Goal: Task Accomplishment & Management: Manage account settings

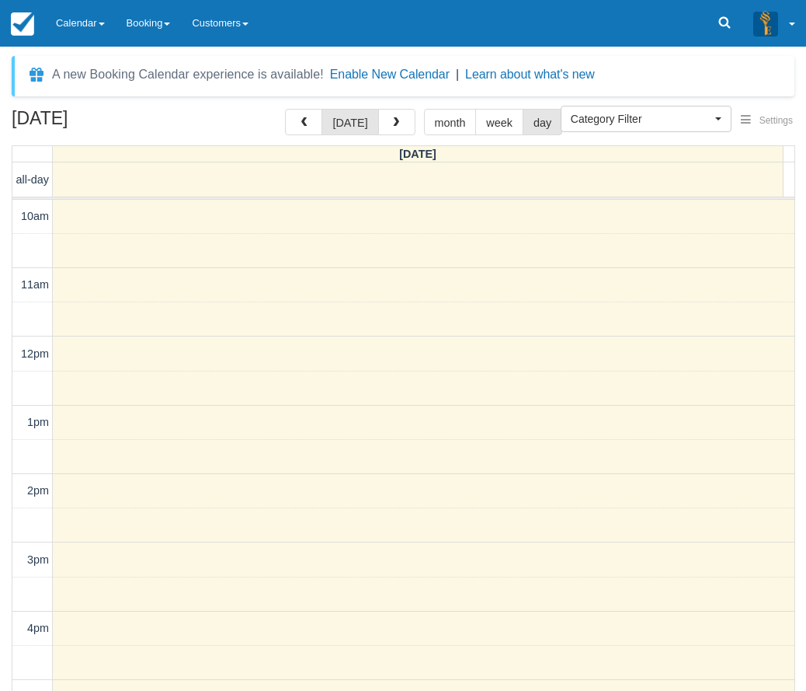
select select
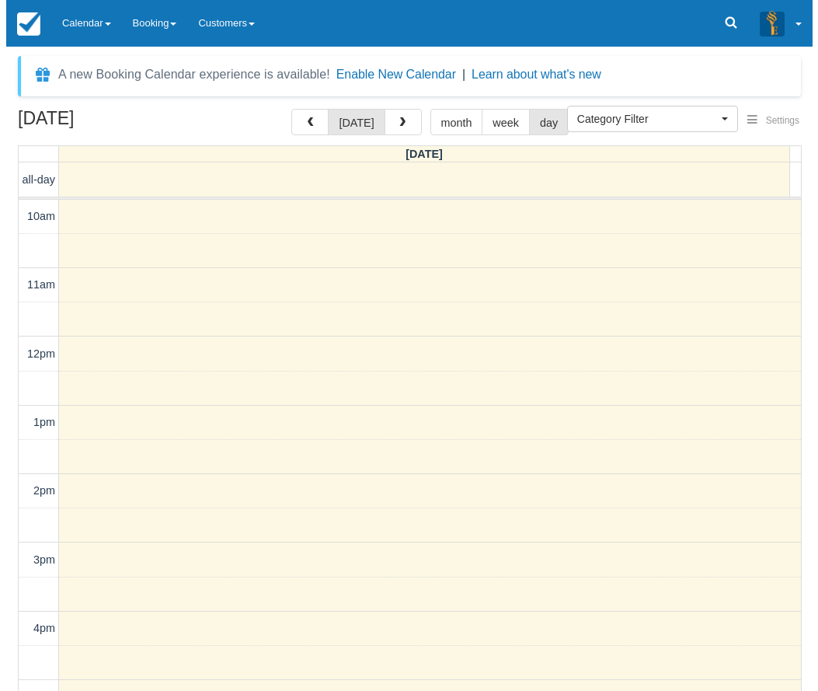
scroll to position [322, 0]
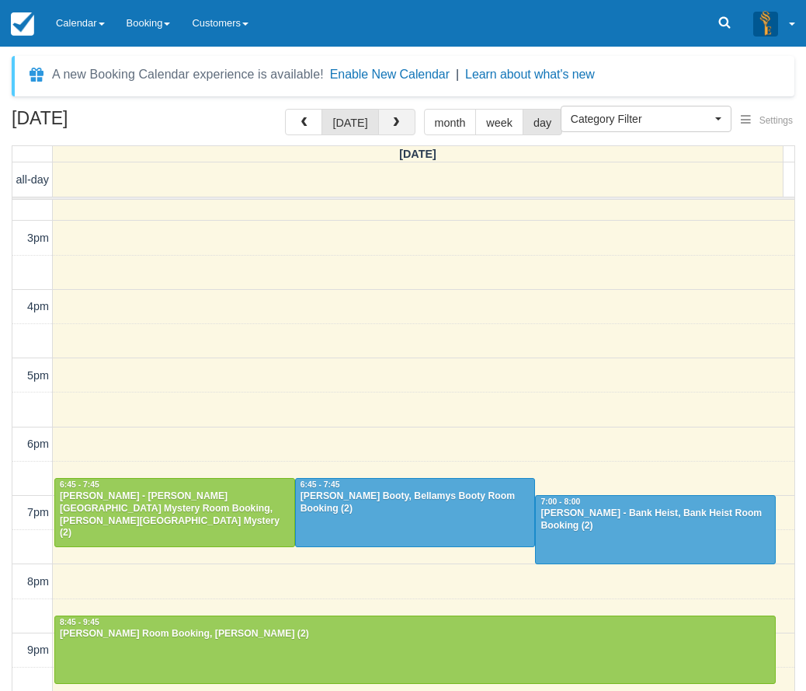
click at [392, 121] on span "button" at bounding box center [396, 122] width 11 height 11
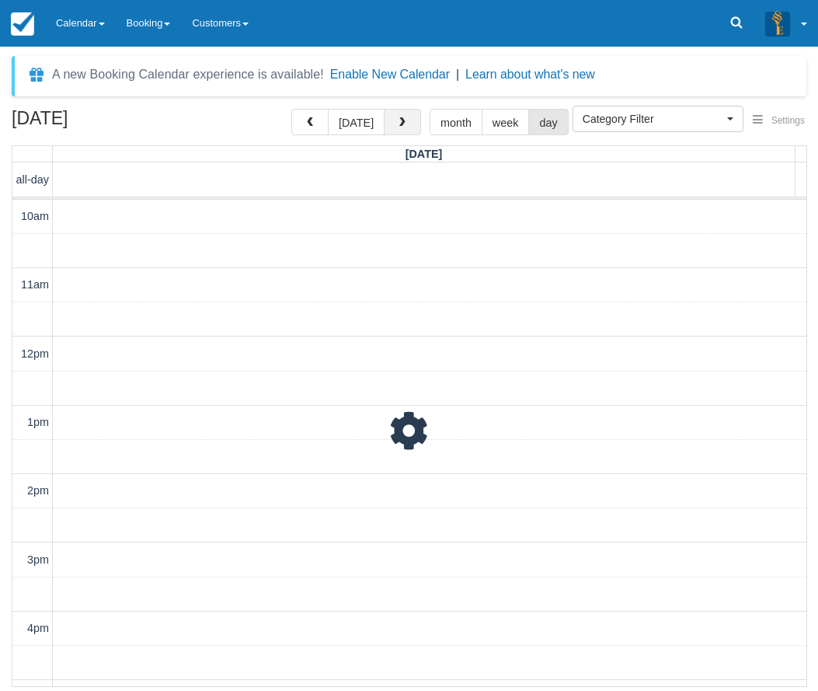
scroll to position [371, 0]
click at [392, 121] on button "button" at bounding box center [402, 122] width 37 height 26
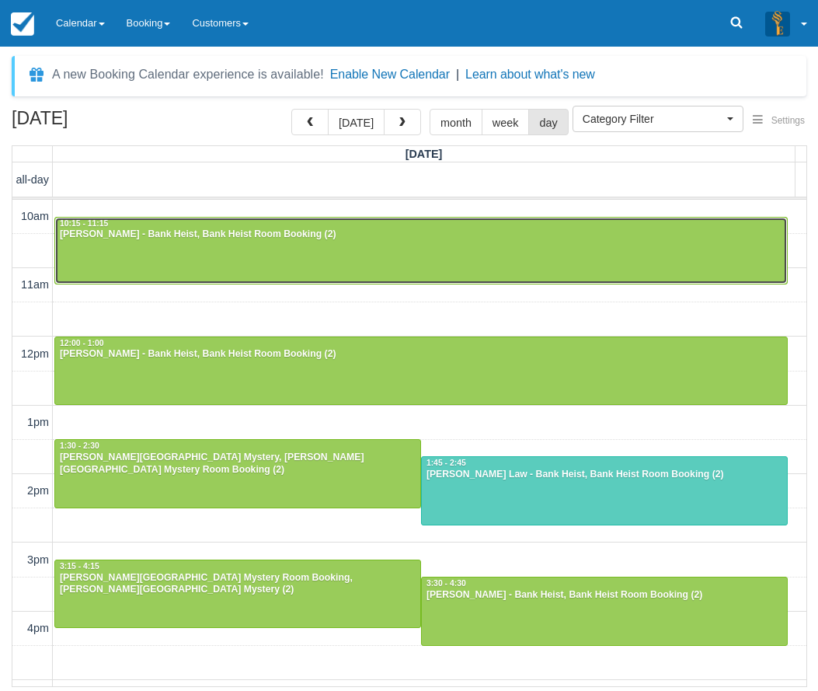
click at [240, 245] on div at bounding box center [421, 251] width 732 height 67
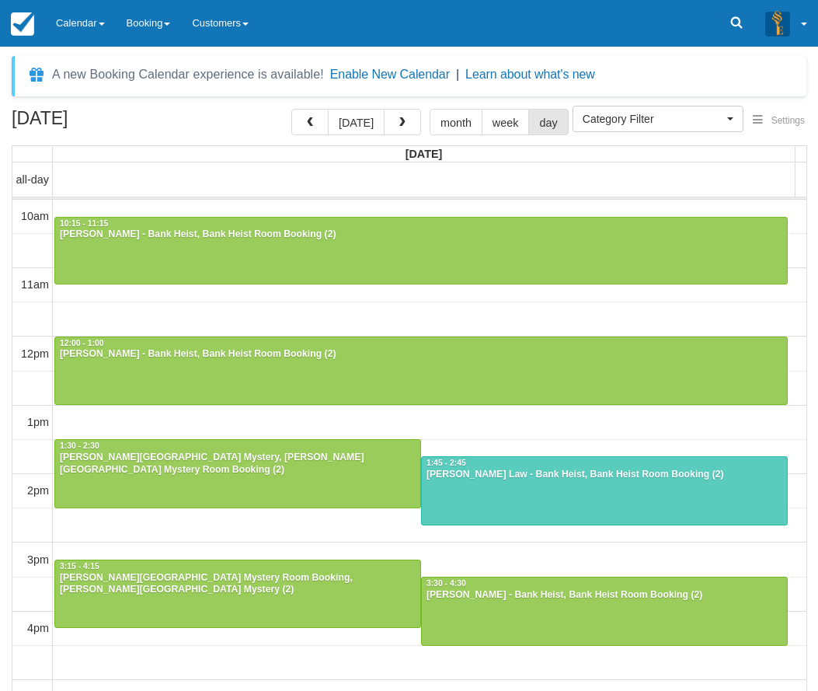
select select
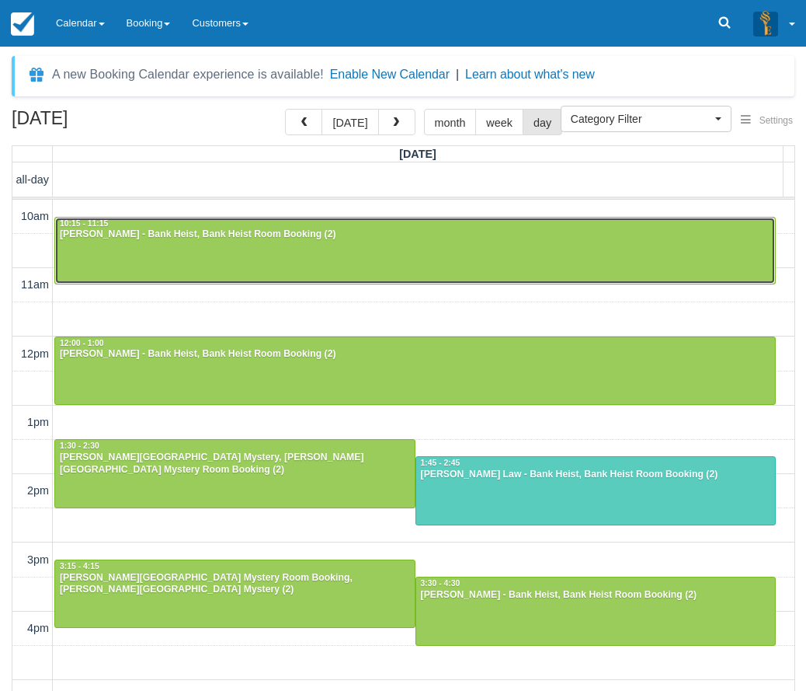
click at [170, 249] on div at bounding box center [415, 251] width 720 height 67
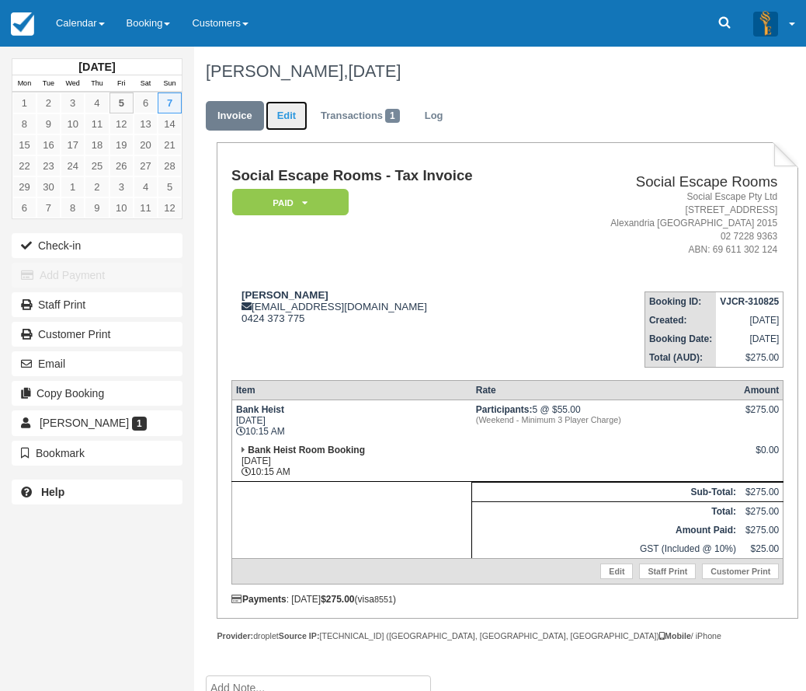
click at [291, 113] on link "Edit" at bounding box center [287, 116] width 42 height 30
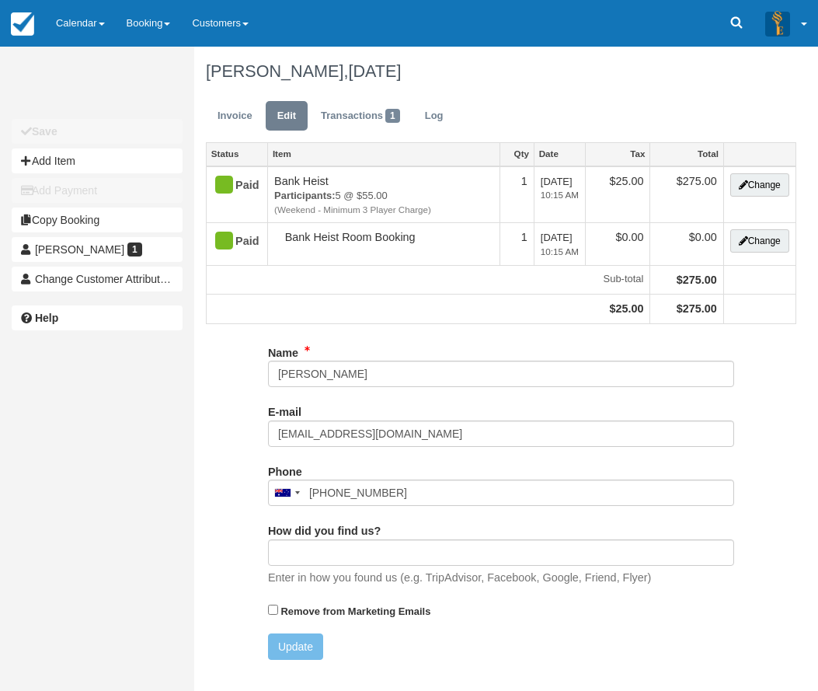
type input "0424 373 775"
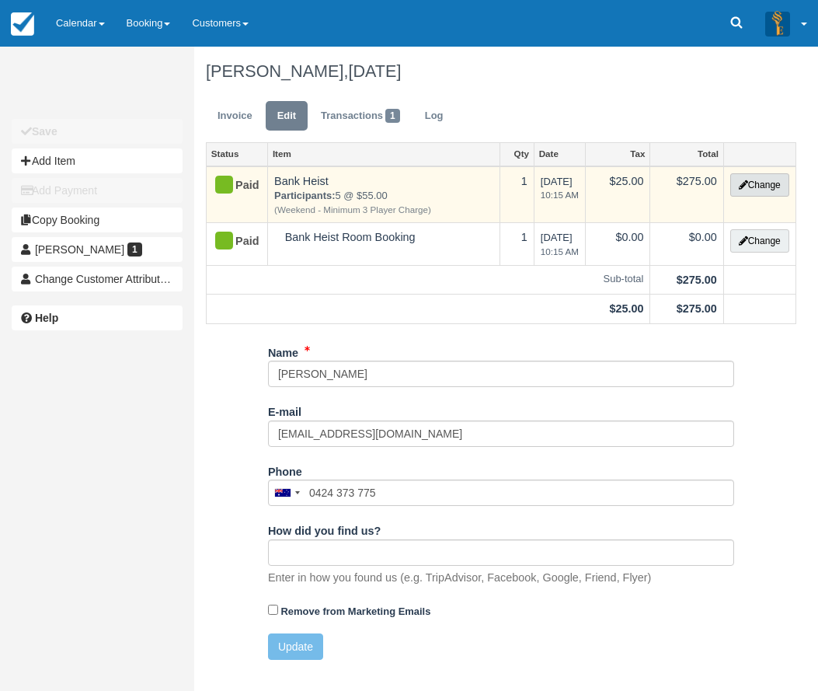
click at [765, 184] on button "Change" at bounding box center [759, 184] width 59 height 23
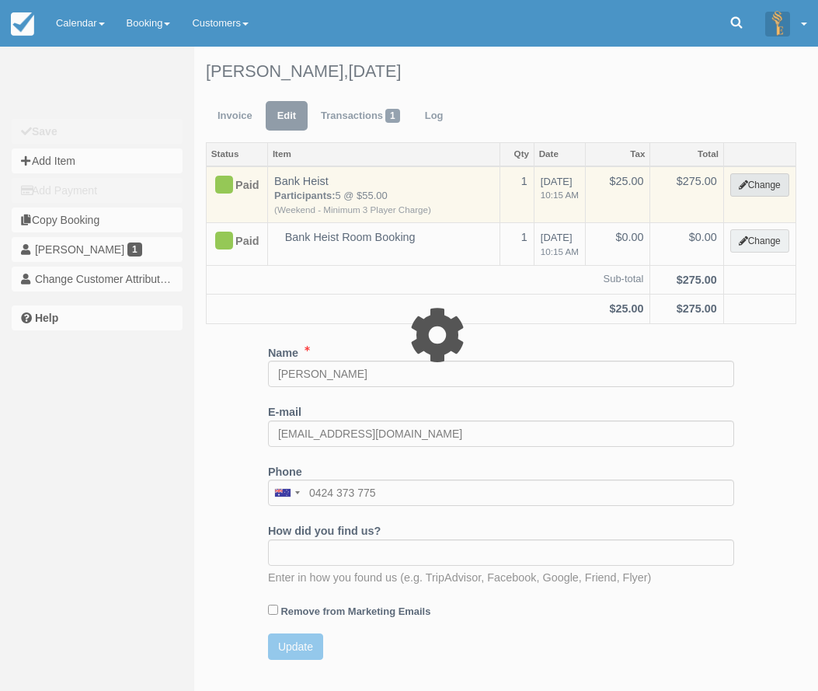
select select "2"
type input "275.00"
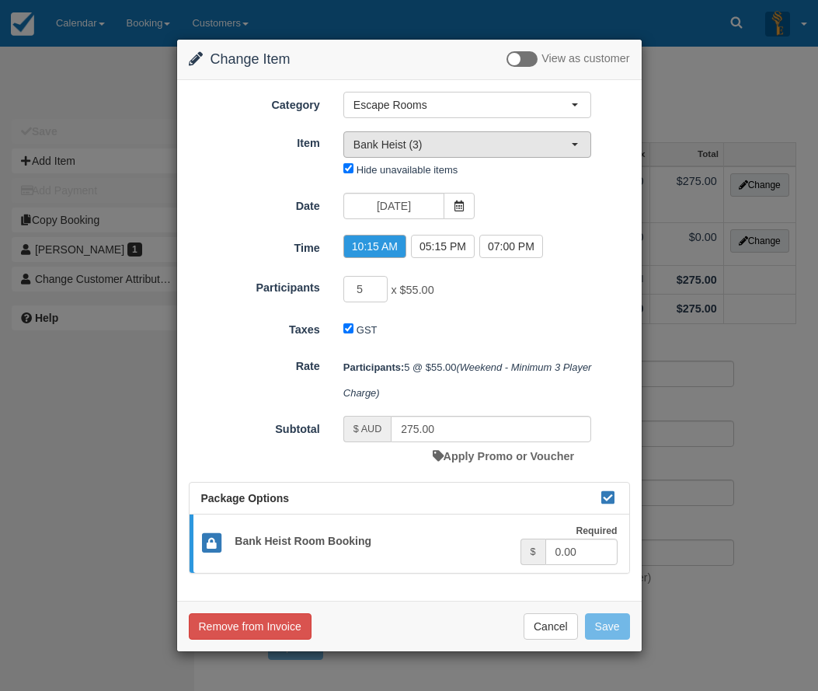
click at [585, 144] on button "Bank Heist (3)" at bounding box center [467, 144] width 248 height 26
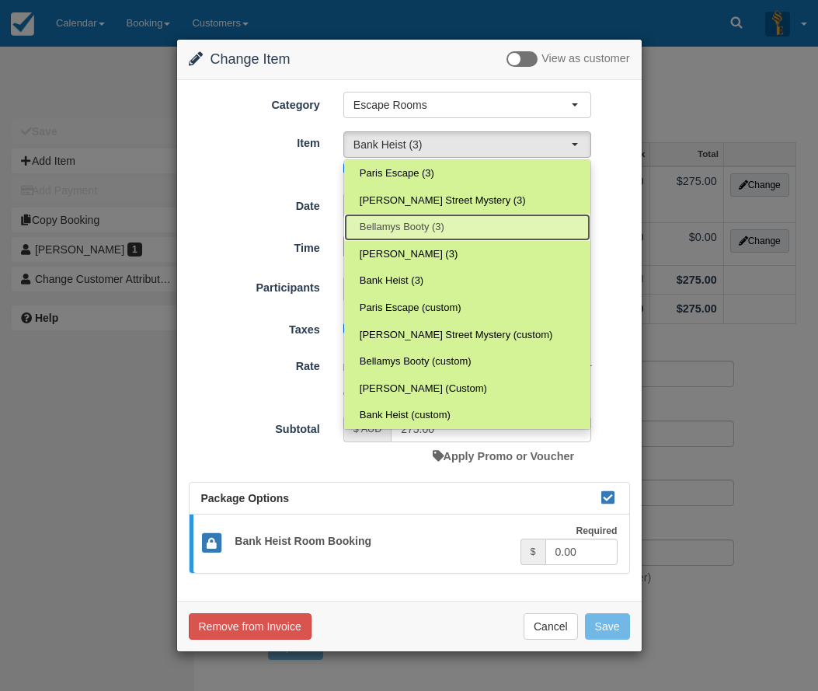
click at [417, 223] on span "Bellamys Booty (3)" at bounding box center [402, 227] width 85 height 15
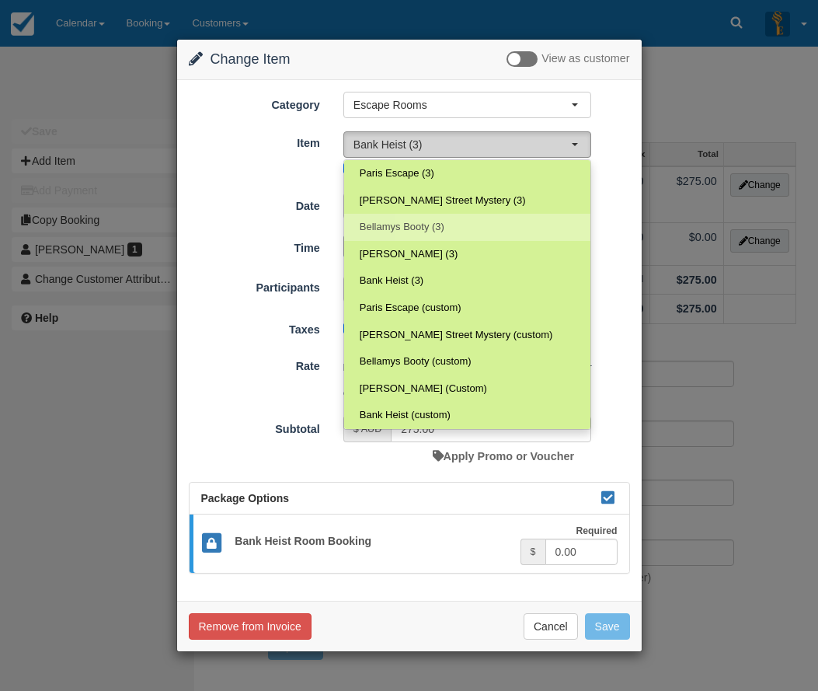
select select "69"
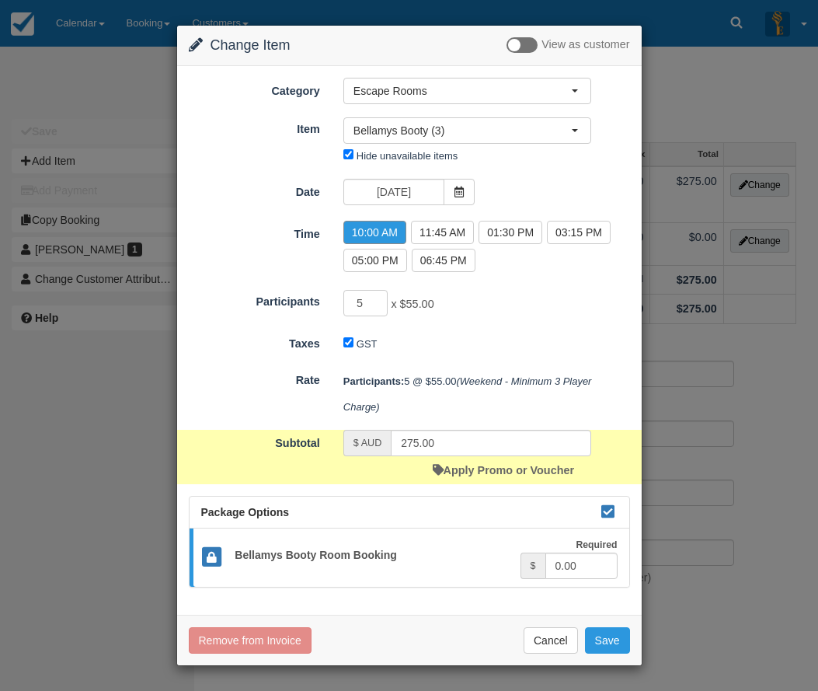
click at [367, 233] on label "10:00 AM" at bounding box center [374, 232] width 63 height 23
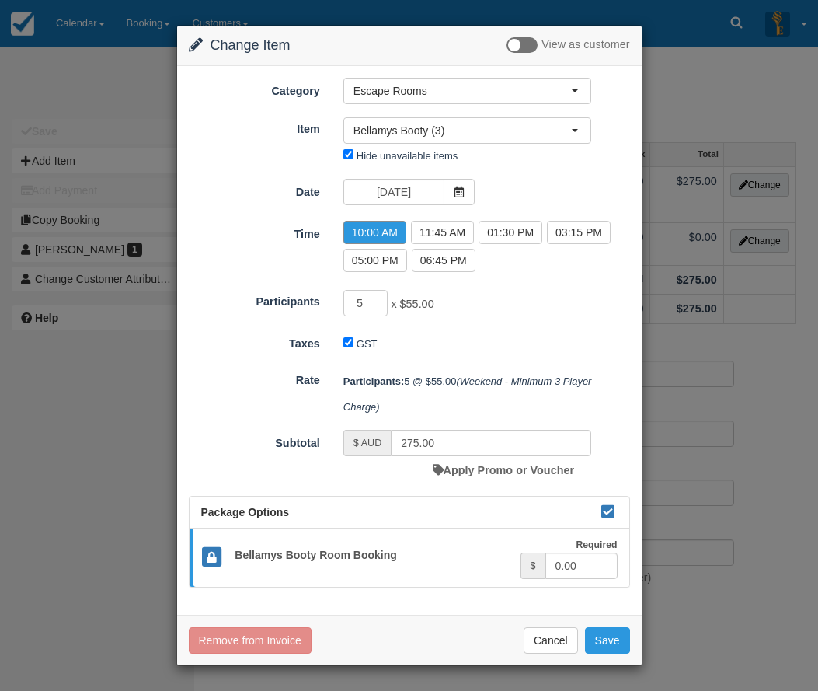
click at [374, 232] on label "10:00 AM" at bounding box center [374, 232] width 63 height 23
click at [608, 640] on button "Save" at bounding box center [607, 640] width 45 height 26
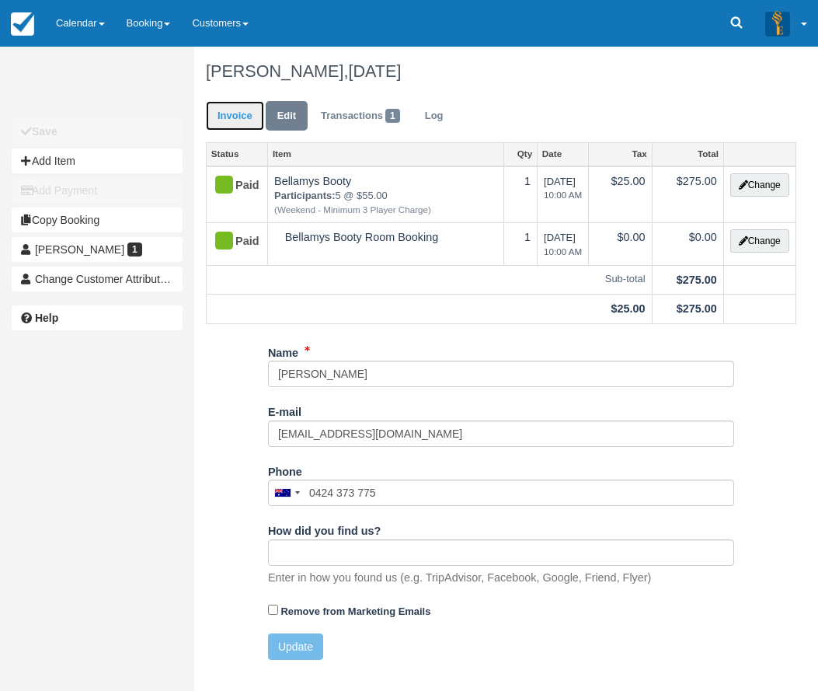
click at [249, 119] on link "Invoice" at bounding box center [235, 116] width 58 height 30
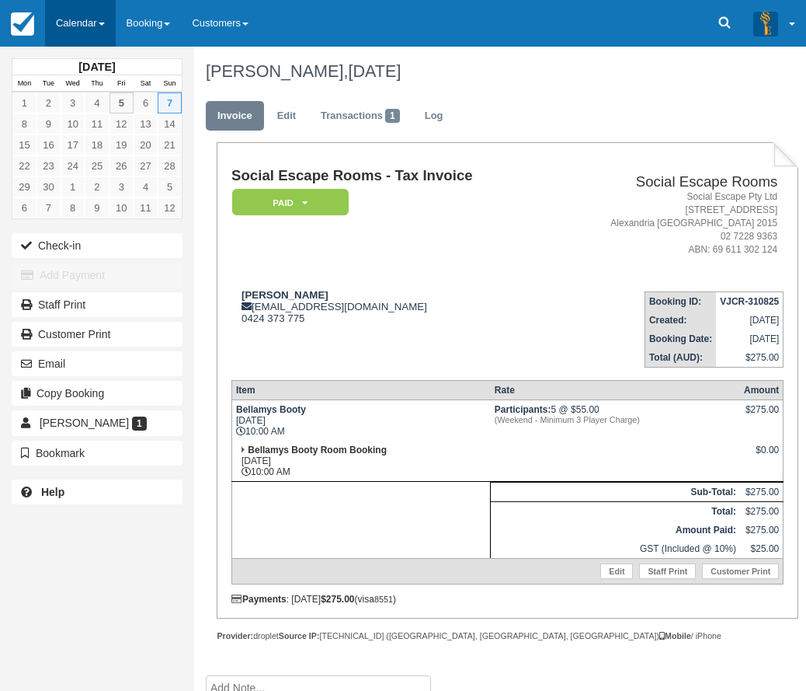
click at [82, 23] on link "Calendar" at bounding box center [80, 23] width 71 height 47
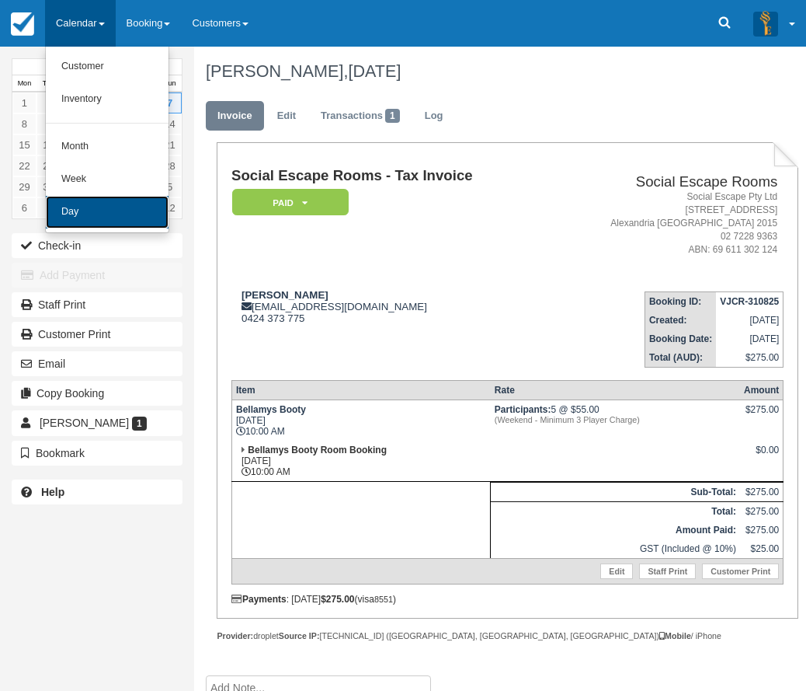
click at [85, 215] on link "Day" at bounding box center [107, 212] width 123 height 33
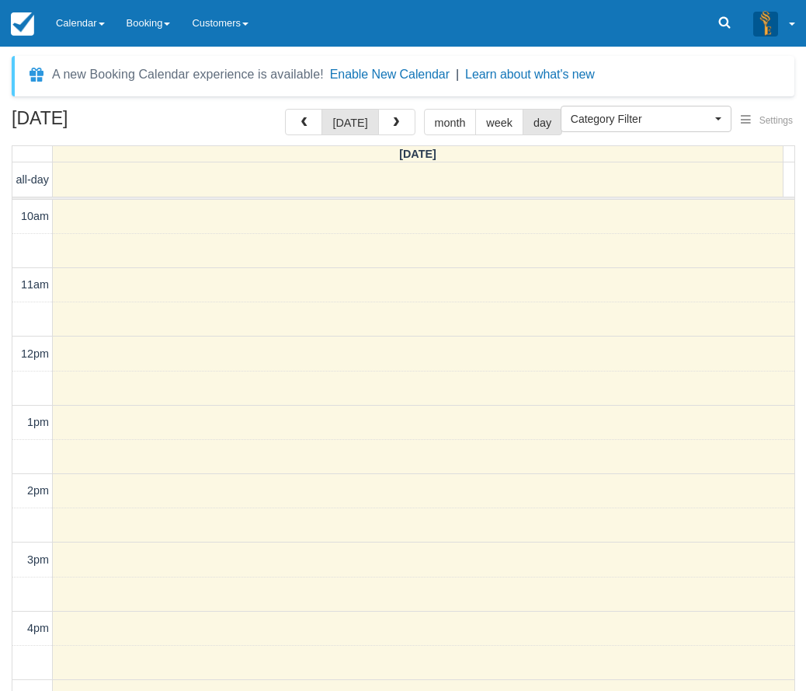
select select
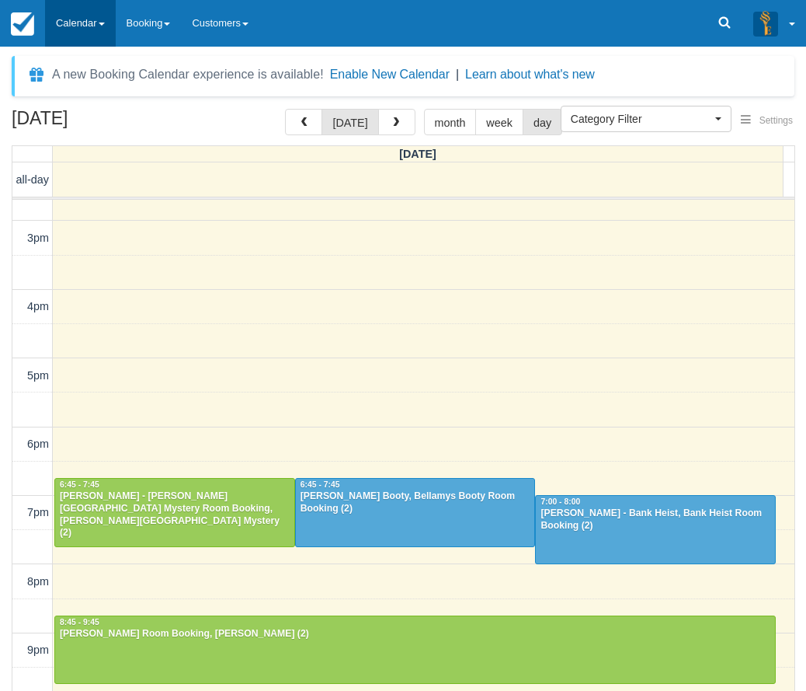
click at [76, 9] on link "Calendar" at bounding box center [80, 23] width 71 height 47
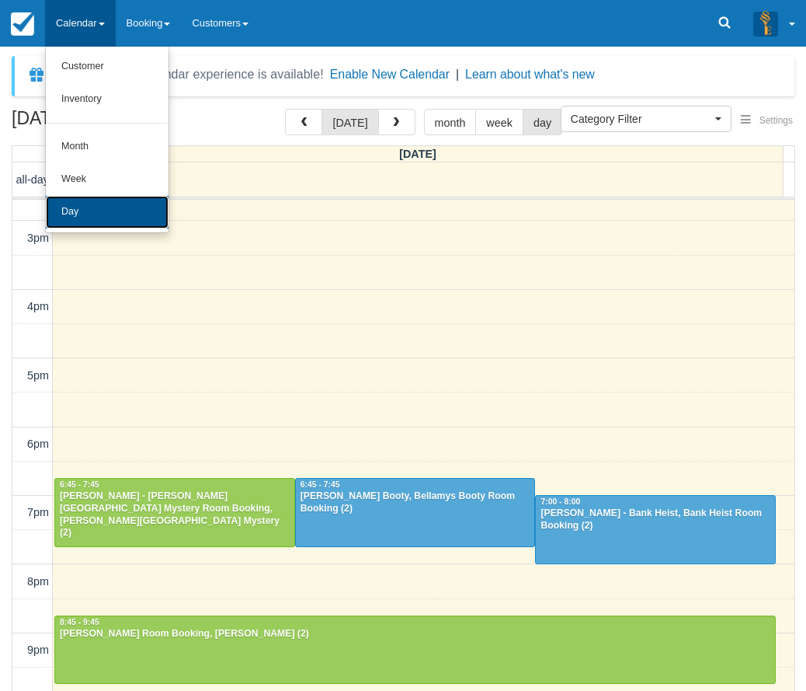
click at [78, 207] on link "Day" at bounding box center [107, 212] width 123 height 33
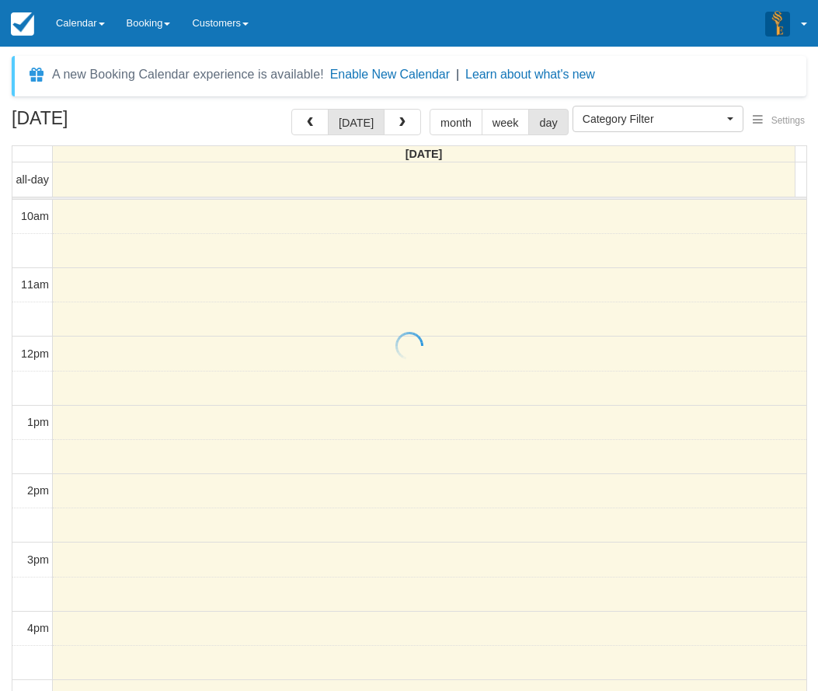
select select
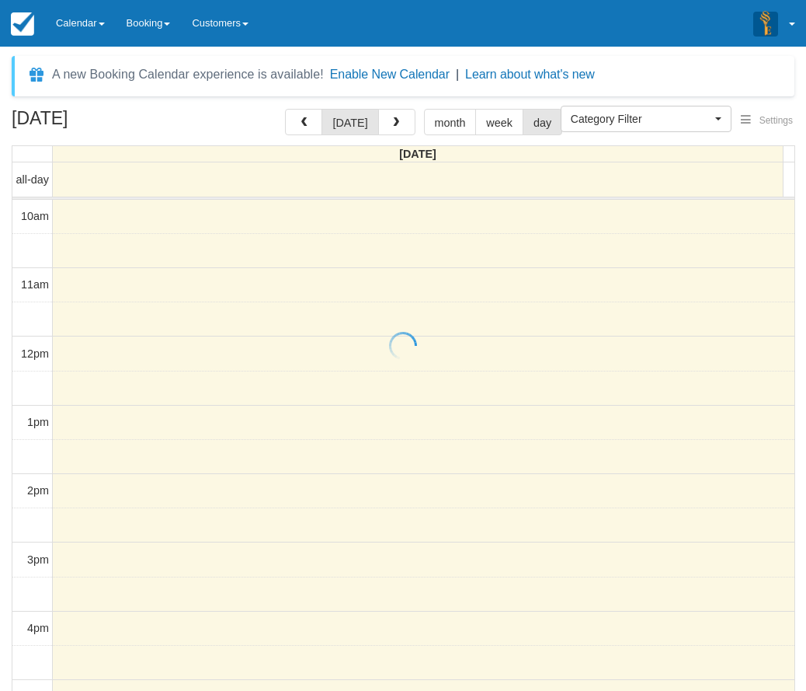
scroll to position [322, 0]
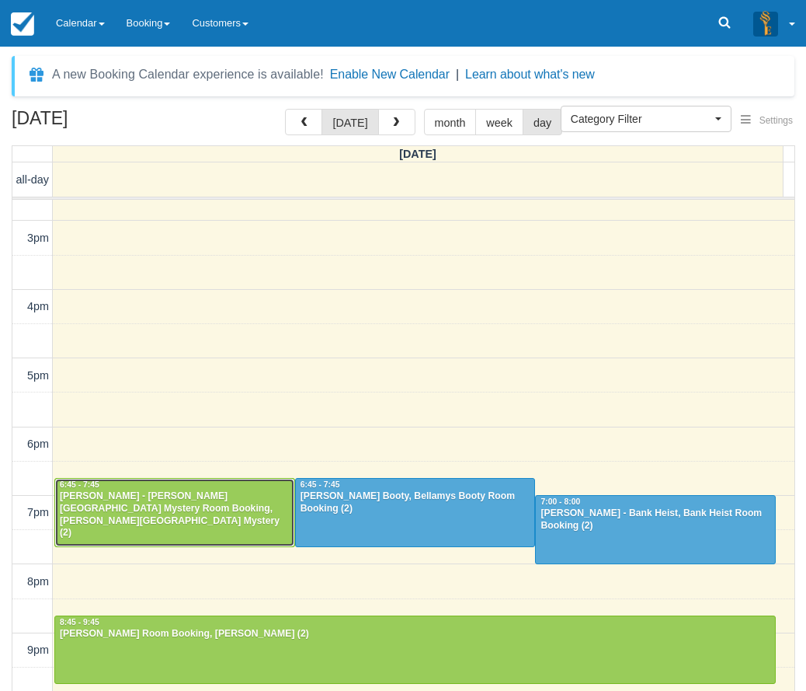
click at [171, 515] on div at bounding box center [174, 512] width 239 height 67
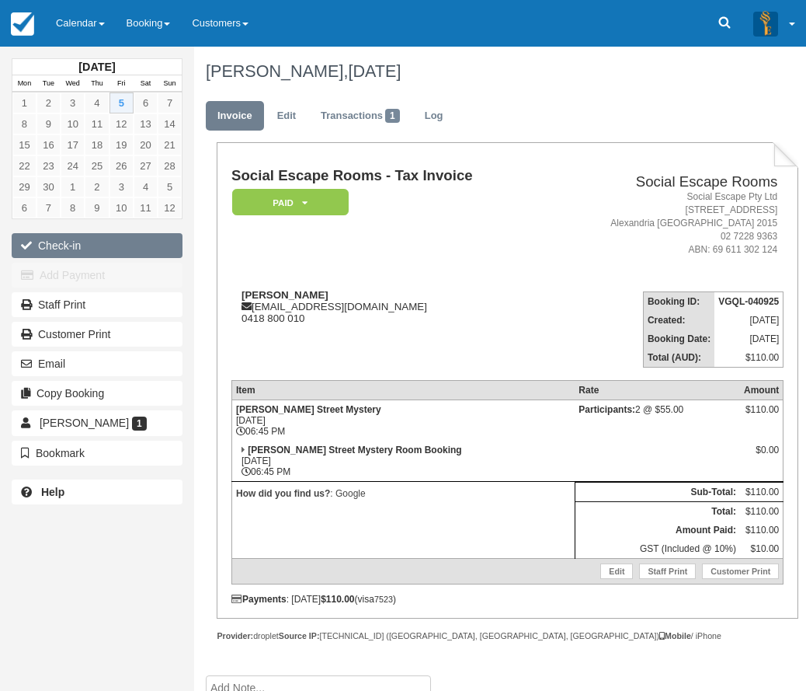
click at [103, 245] on button "Check-in" at bounding box center [97, 245] width 171 height 25
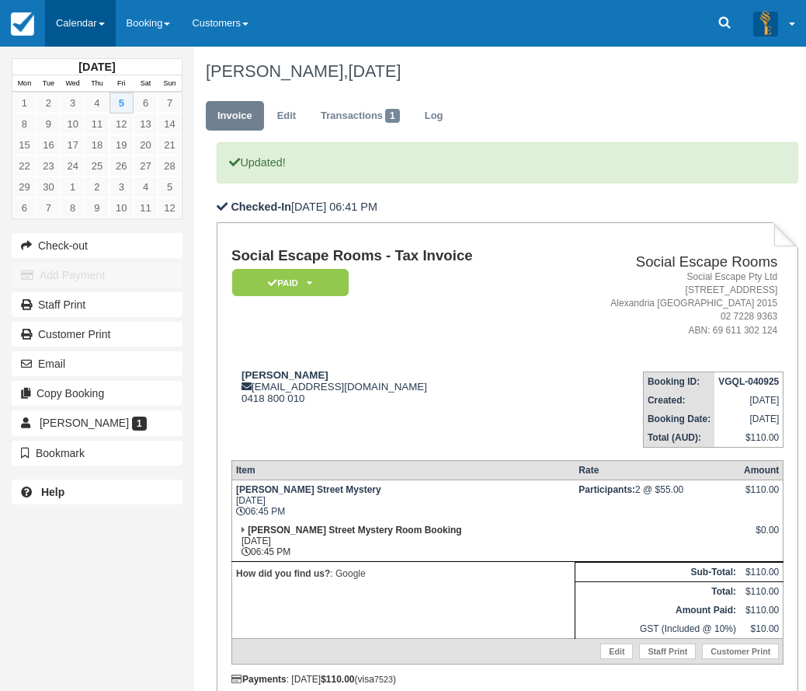
click at [76, 5] on link "Calendar" at bounding box center [80, 23] width 71 height 47
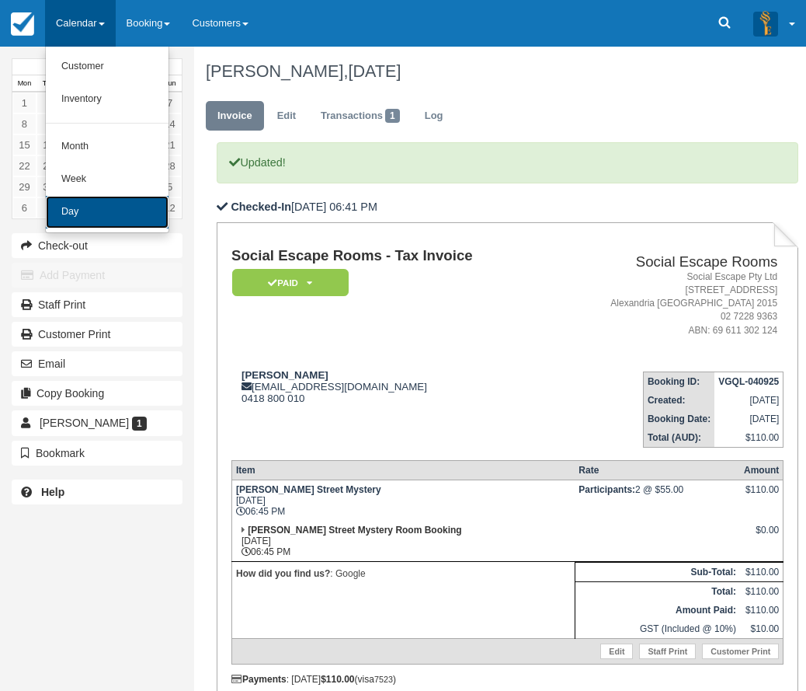
click at [113, 207] on link "Day" at bounding box center [107, 212] width 123 height 33
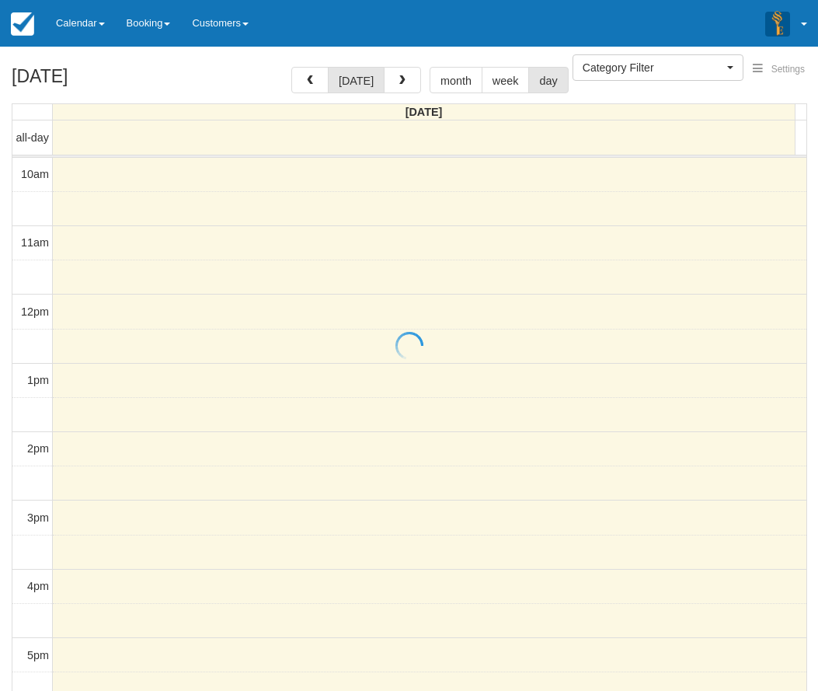
select select
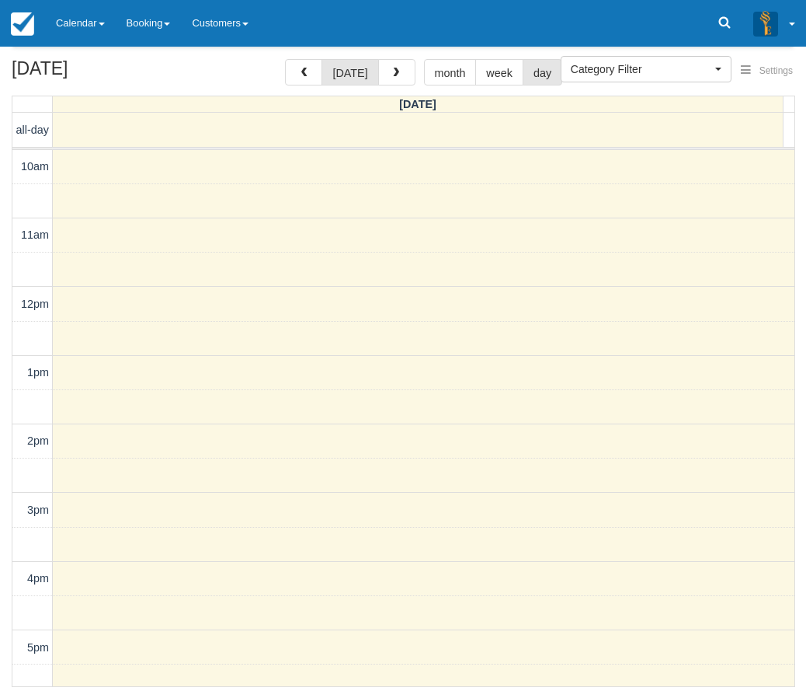
scroll to position [321, 0]
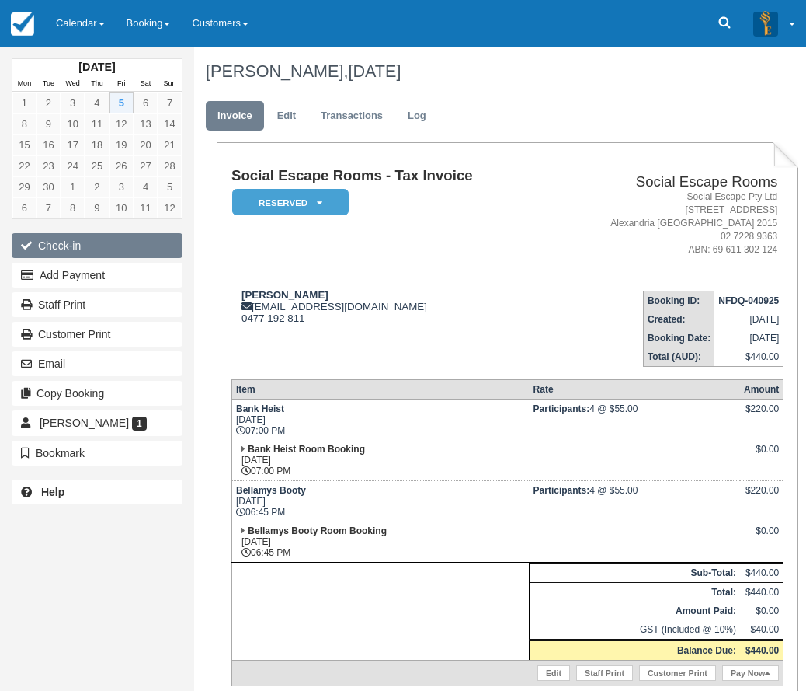
click at [106, 241] on button "Check-in" at bounding box center [97, 245] width 171 height 25
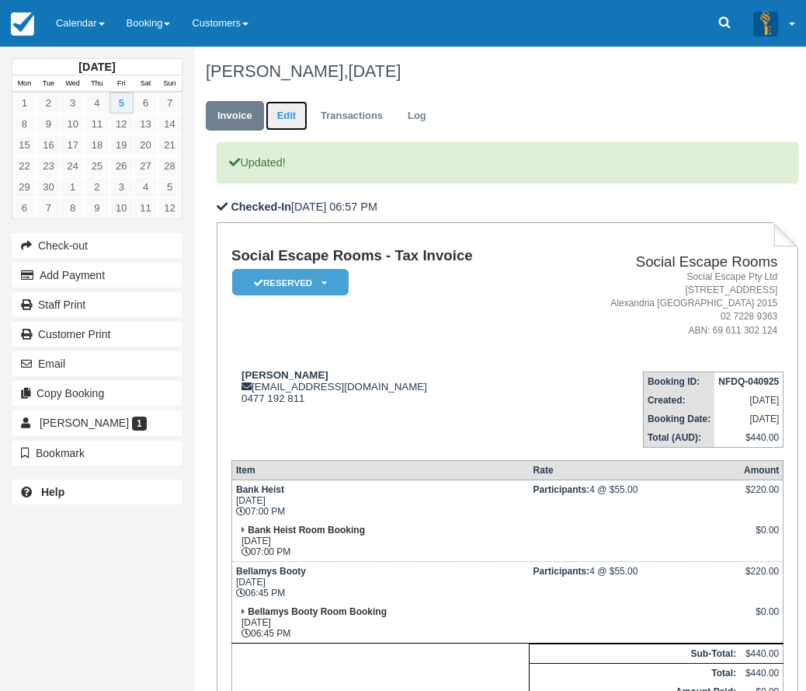
click at [288, 117] on link "Edit" at bounding box center [287, 116] width 42 height 30
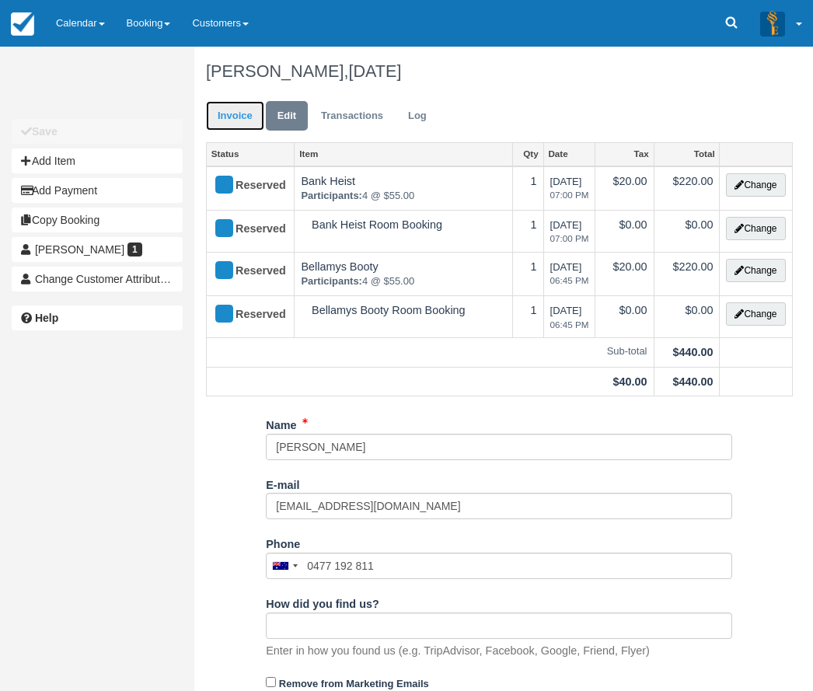
click at [211, 111] on link "Invoice" at bounding box center [235, 116] width 58 height 30
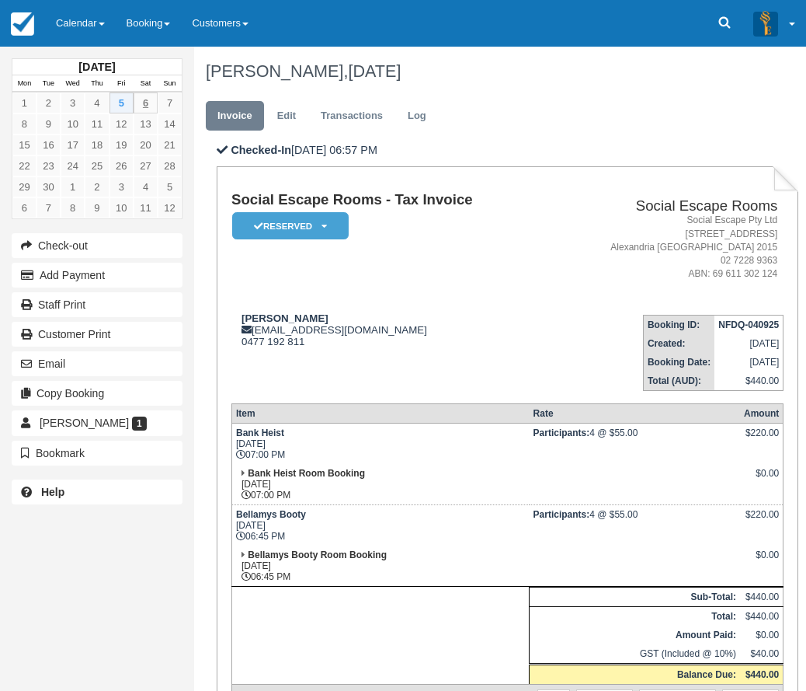
scroll to position [78, 0]
